Goal: Transaction & Acquisition: Download file/media

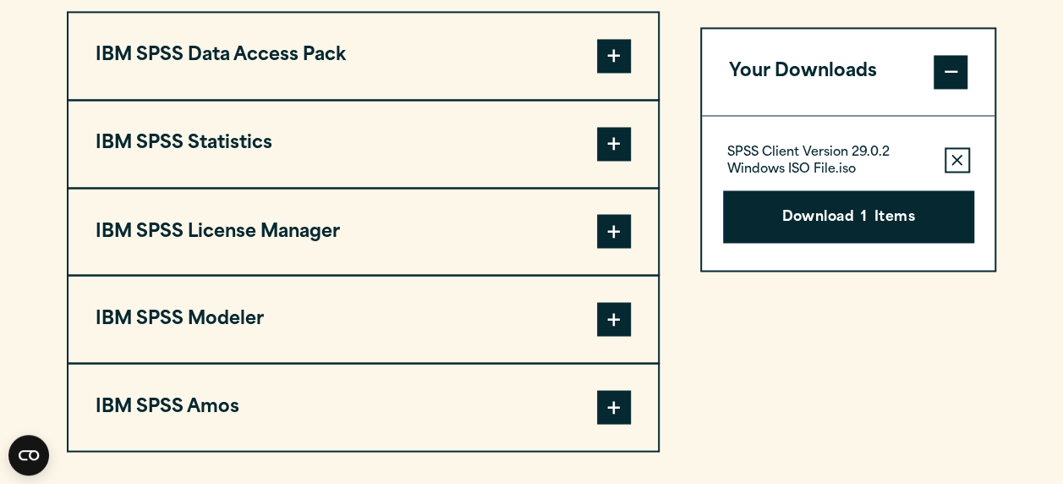
scroll to position [1343, 0]
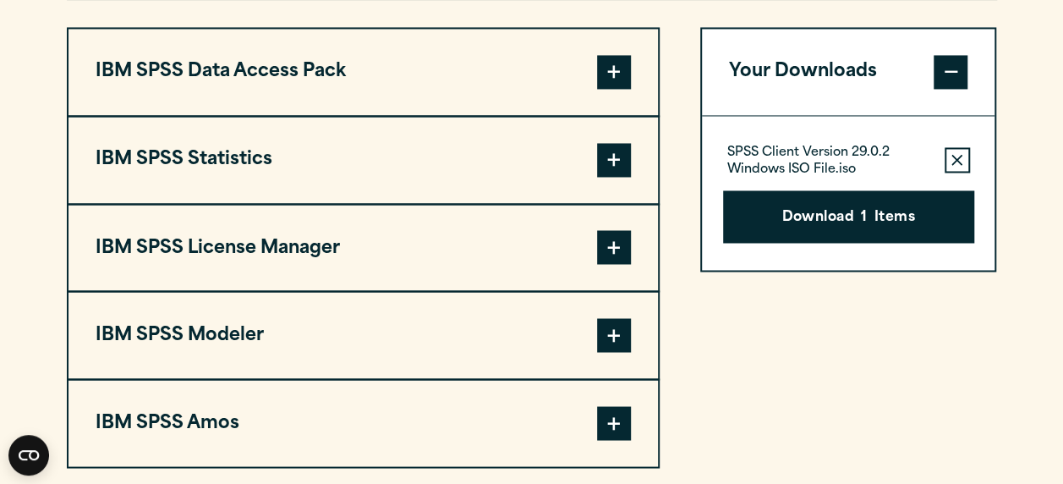
click at [606, 144] on span at bounding box center [614, 160] width 34 height 34
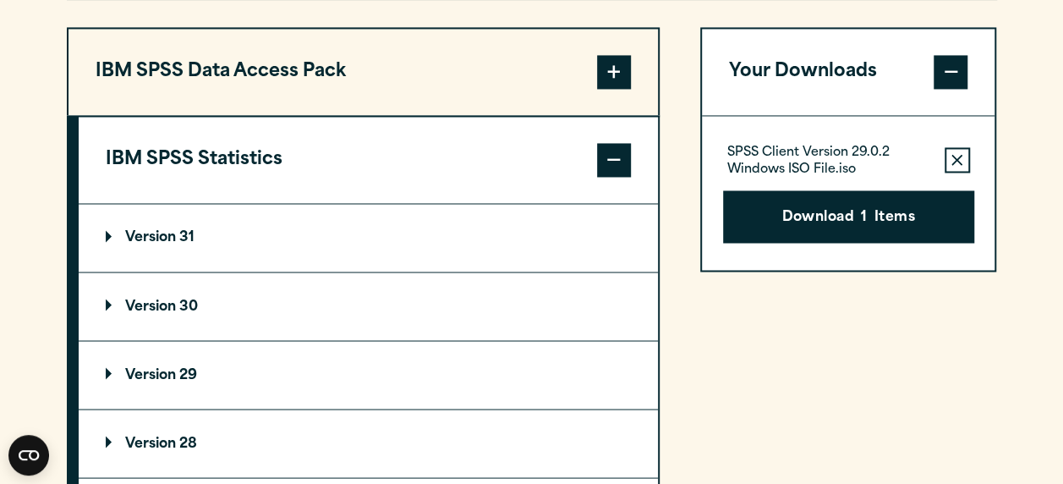
click at [948, 158] on button "Remove this item from your software download list" at bounding box center [957, 159] width 25 height 25
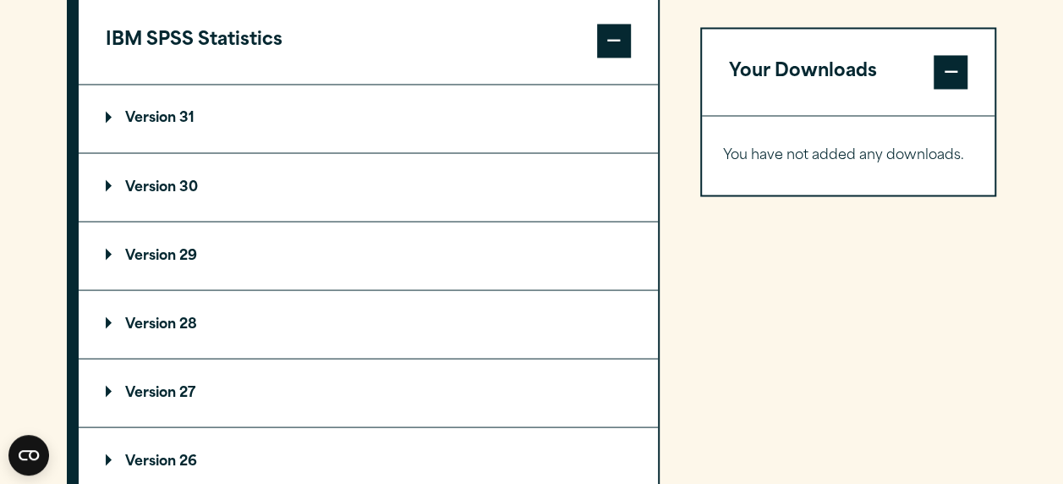
scroll to position [1471, 0]
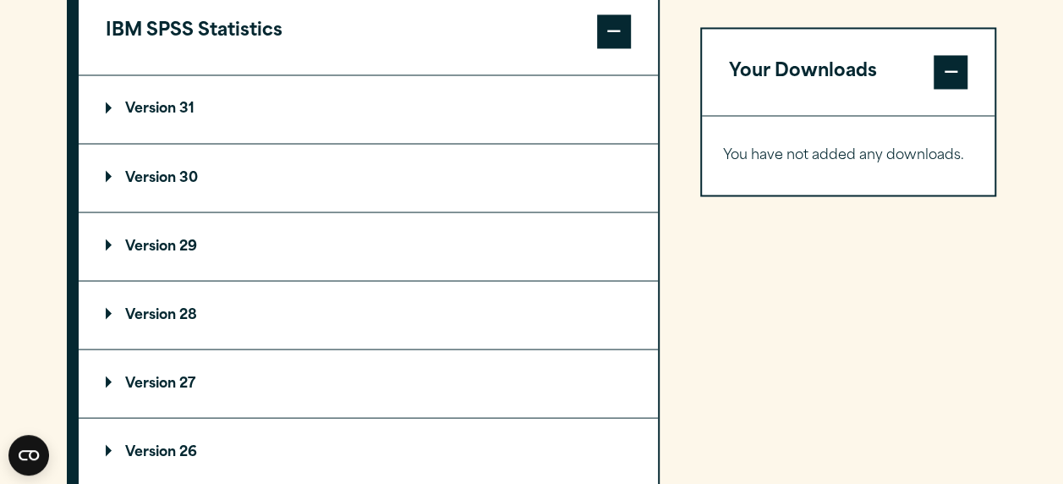
click at [132, 212] on summary "Version 29" at bounding box center [368, 246] width 579 height 68
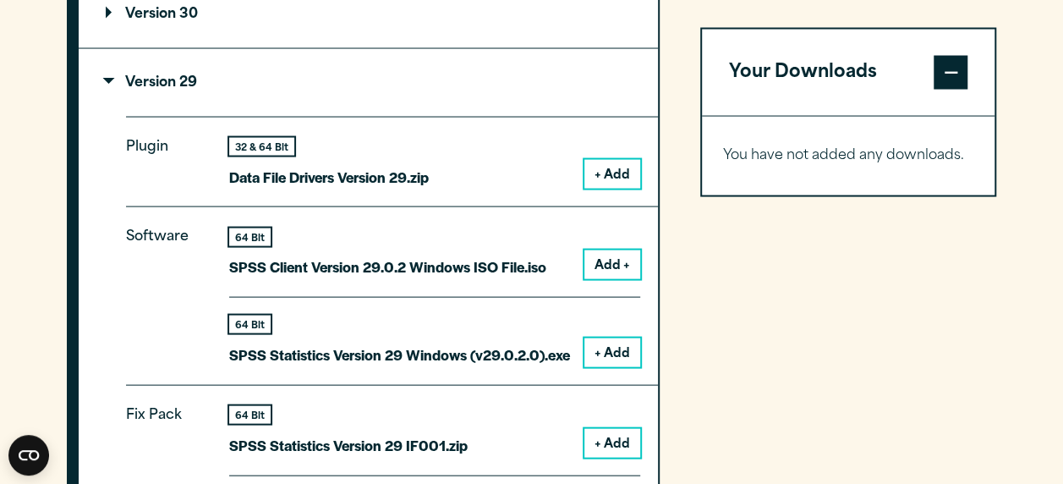
scroll to position [1673, 0]
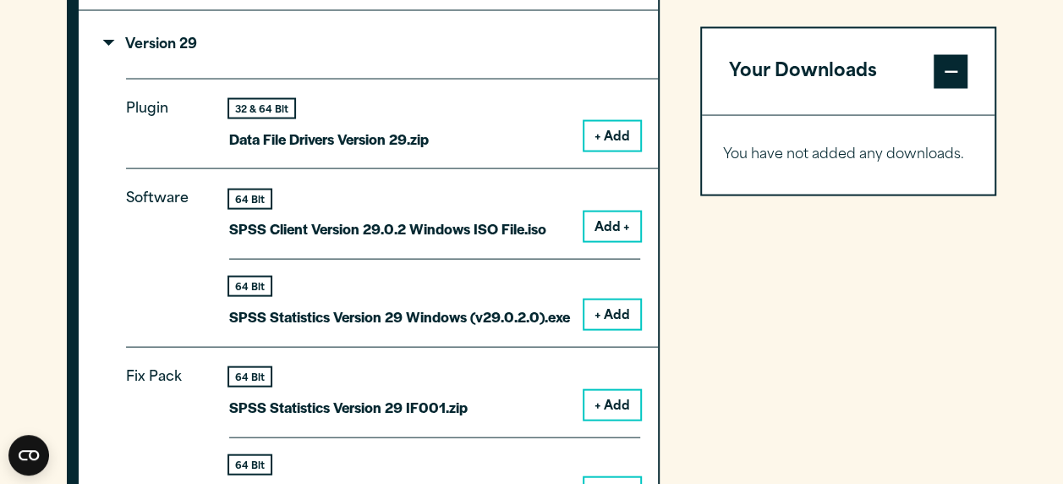
click at [600, 309] on button "+ Add" at bounding box center [612, 314] width 56 height 29
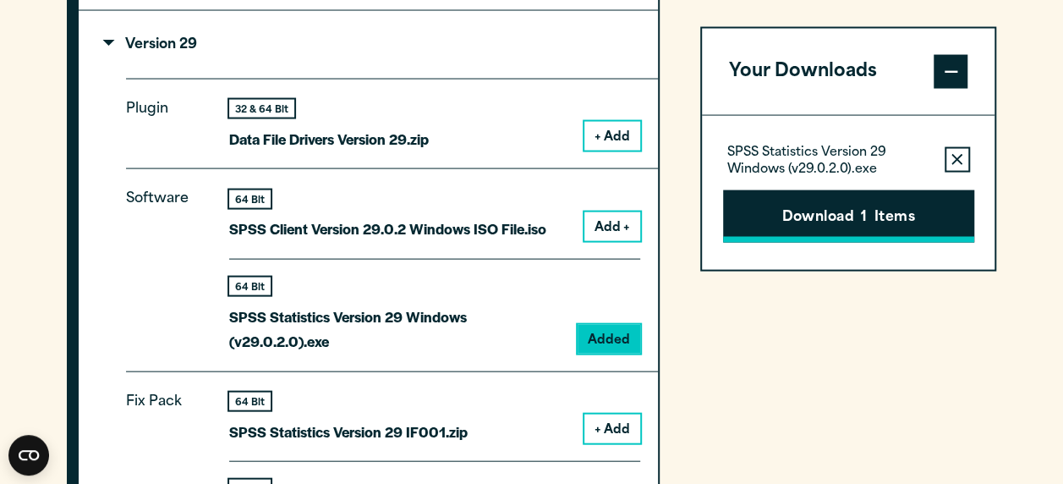
click at [813, 222] on button "Download 1 Items" at bounding box center [848, 216] width 251 height 52
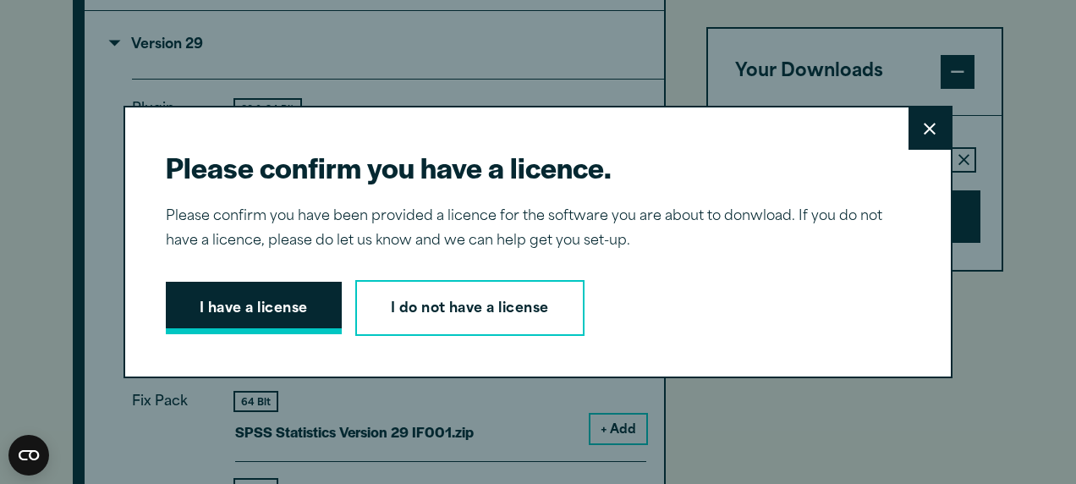
click at [211, 316] on button "I have a license" at bounding box center [254, 308] width 176 height 52
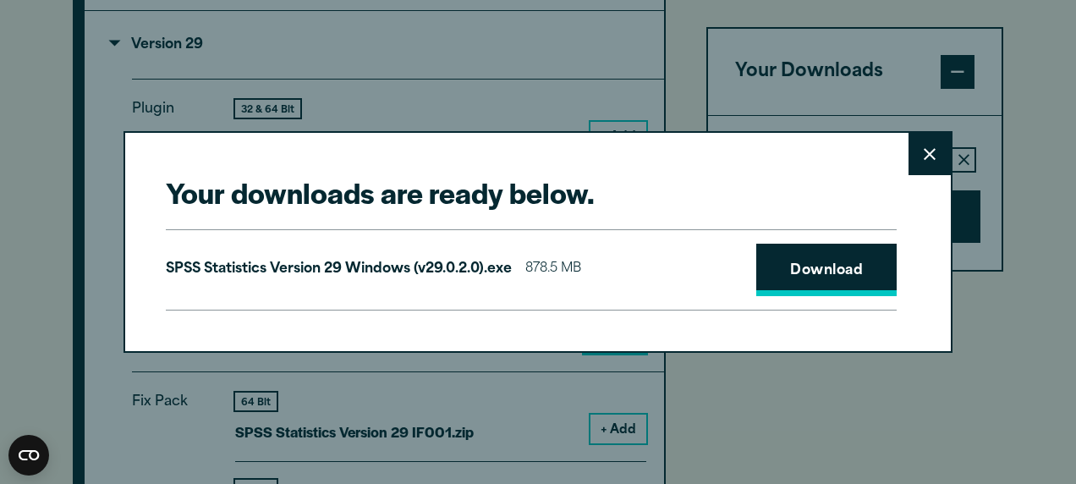
click at [801, 247] on link "Download" at bounding box center [826, 270] width 140 height 52
click at [507, 310] on div "Your downloads are ready below. Close SPSS Statistics Version 29 Windows (v29.0…" at bounding box center [537, 241] width 829 height 221
click at [501, 326] on div "Your downloads are ready below. Close SPSS Statistics Version 29 Windows (v29.0…" at bounding box center [537, 241] width 829 height 221
click at [776, 189] on h2 "Your downloads are ready below." at bounding box center [531, 192] width 731 height 38
click at [922, 139] on button "Close" at bounding box center [929, 154] width 42 height 42
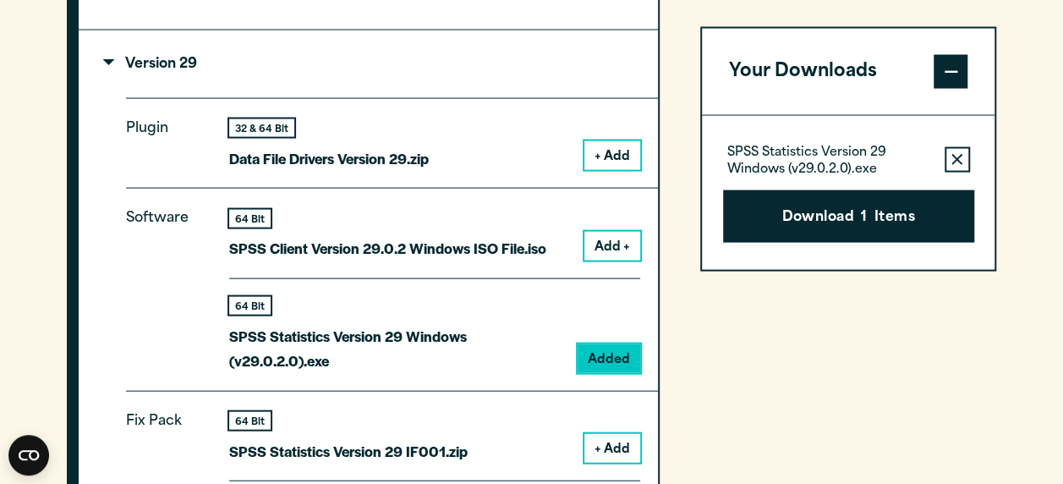
scroll to position [1635, 0]
